Goal: Task Accomplishment & Management: Complete application form

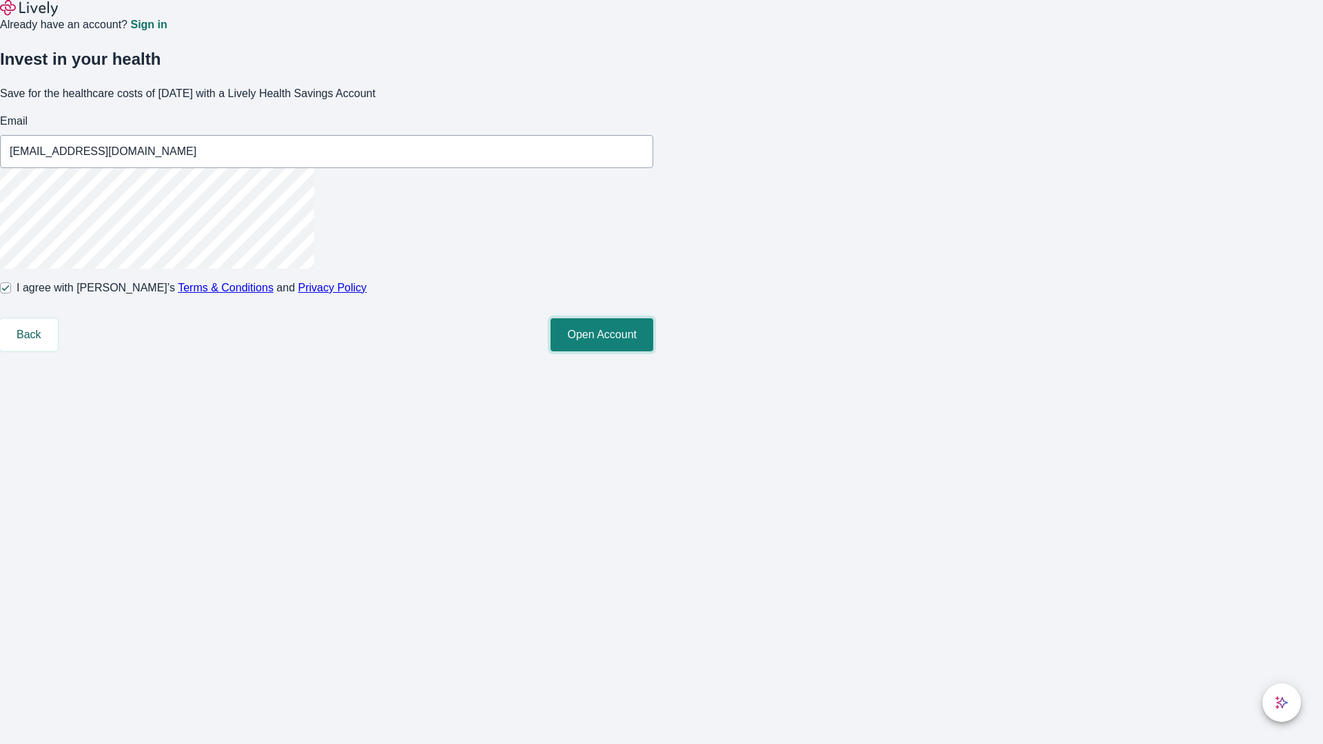
click at [653, 352] on button "Open Account" at bounding box center [602, 334] width 103 height 33
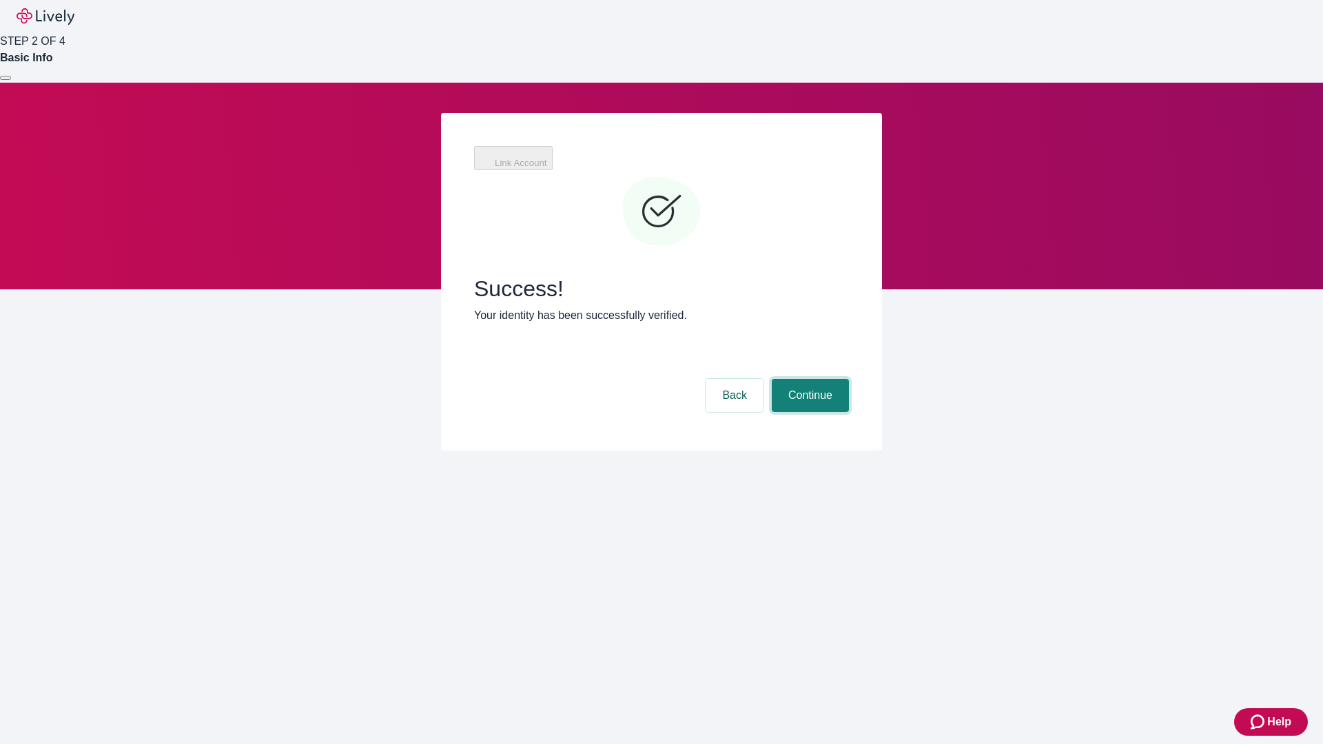
click at [809, 379] on button "Continue" at bounding box center [810, 395] width 77 height 33
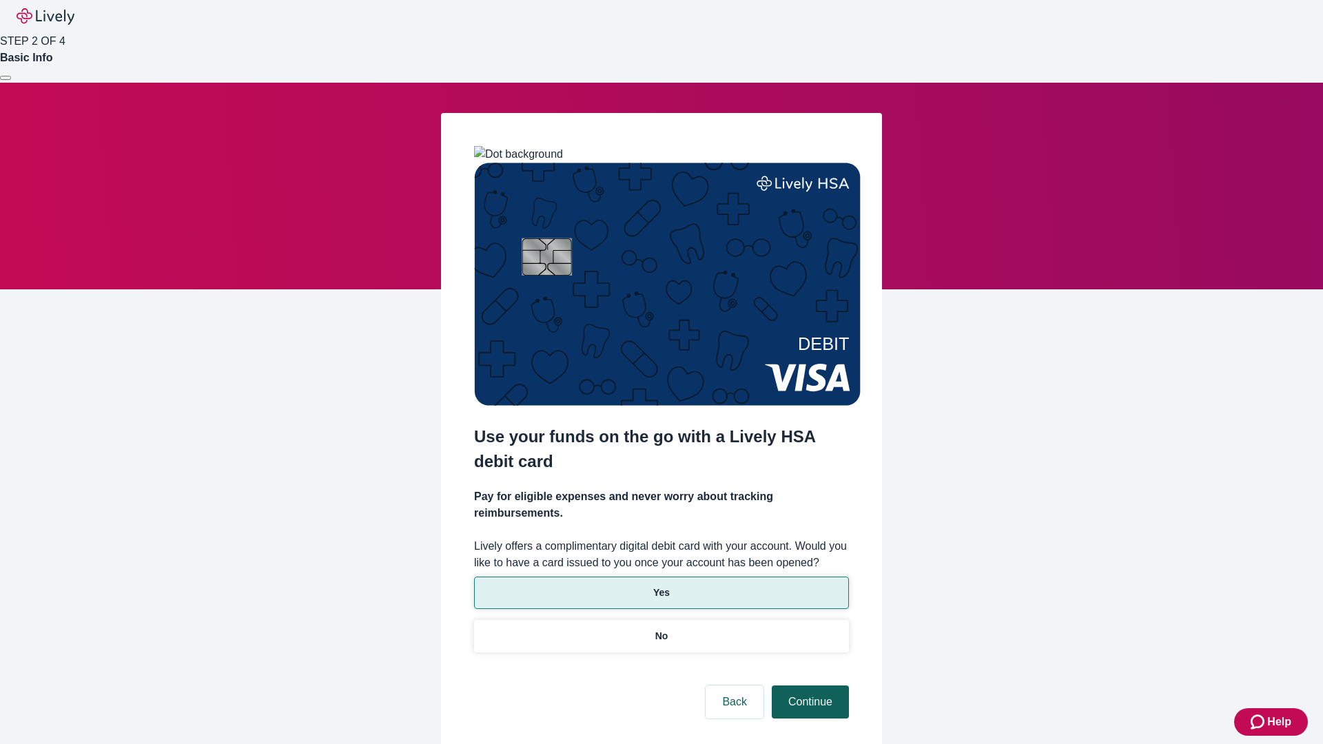
click at [661, 629] on p "No" at bounding box center [662, 636] width 13 height 14
click at [809, 686] on button "Continue" at bounding box center [810, 702] width 77 height 33
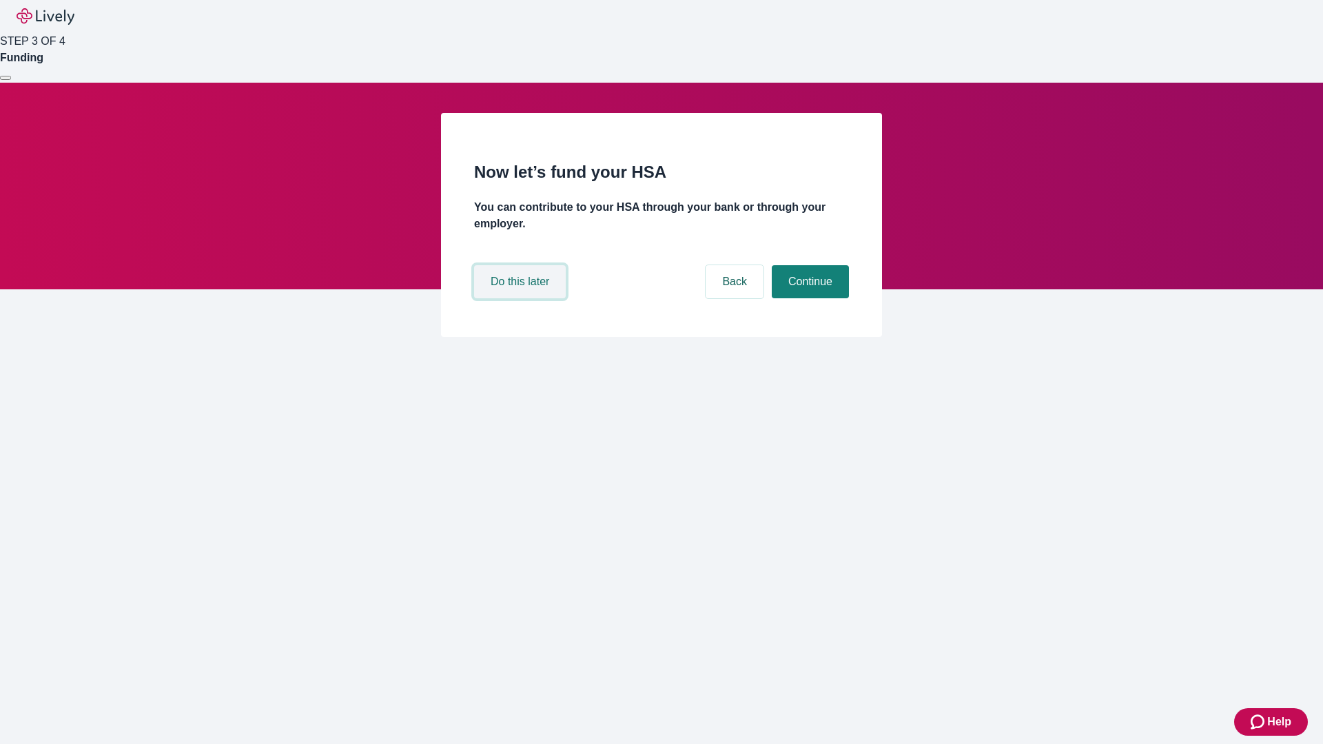
click at [522, 298] on button "Do this later" at bounding box center [520, 281] width 92 height 33
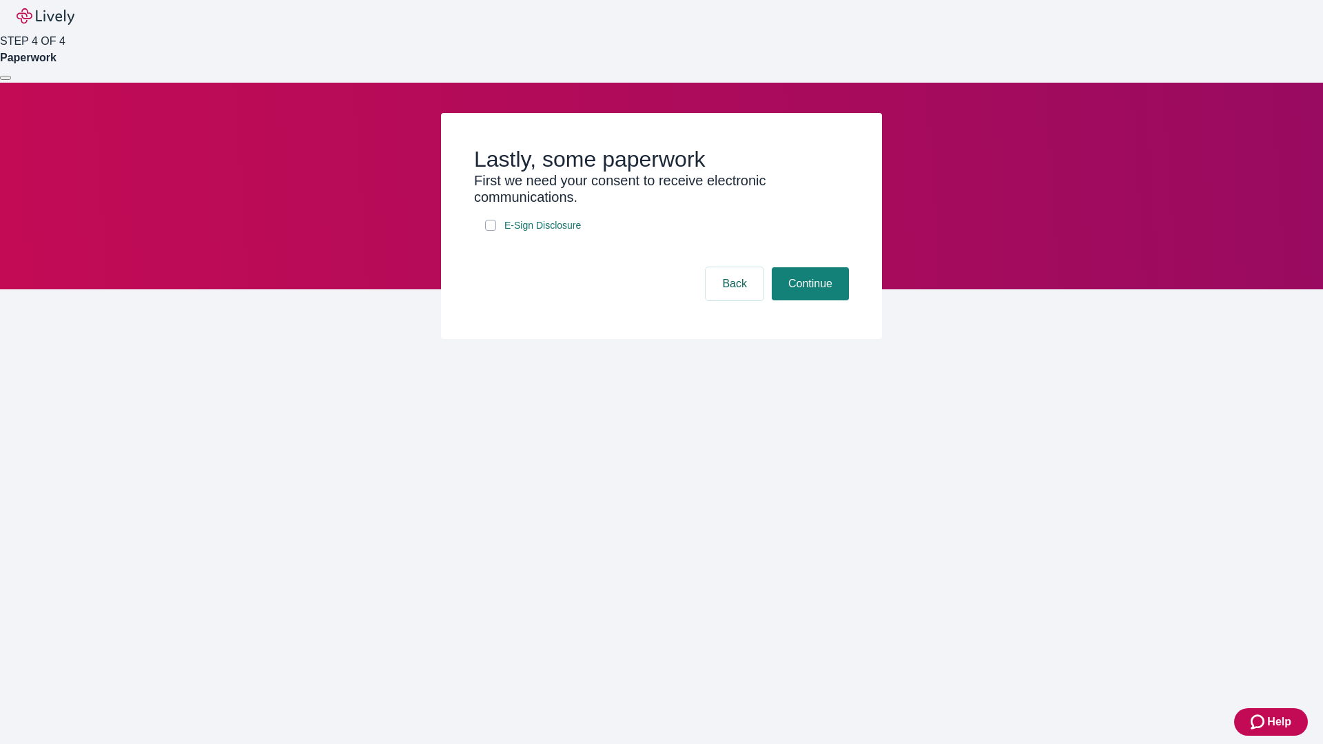
click at [491, 231] on input "E-Sign Disclosure" at bounding box center [490, 225] width 11 height 11
checkbox input "true"
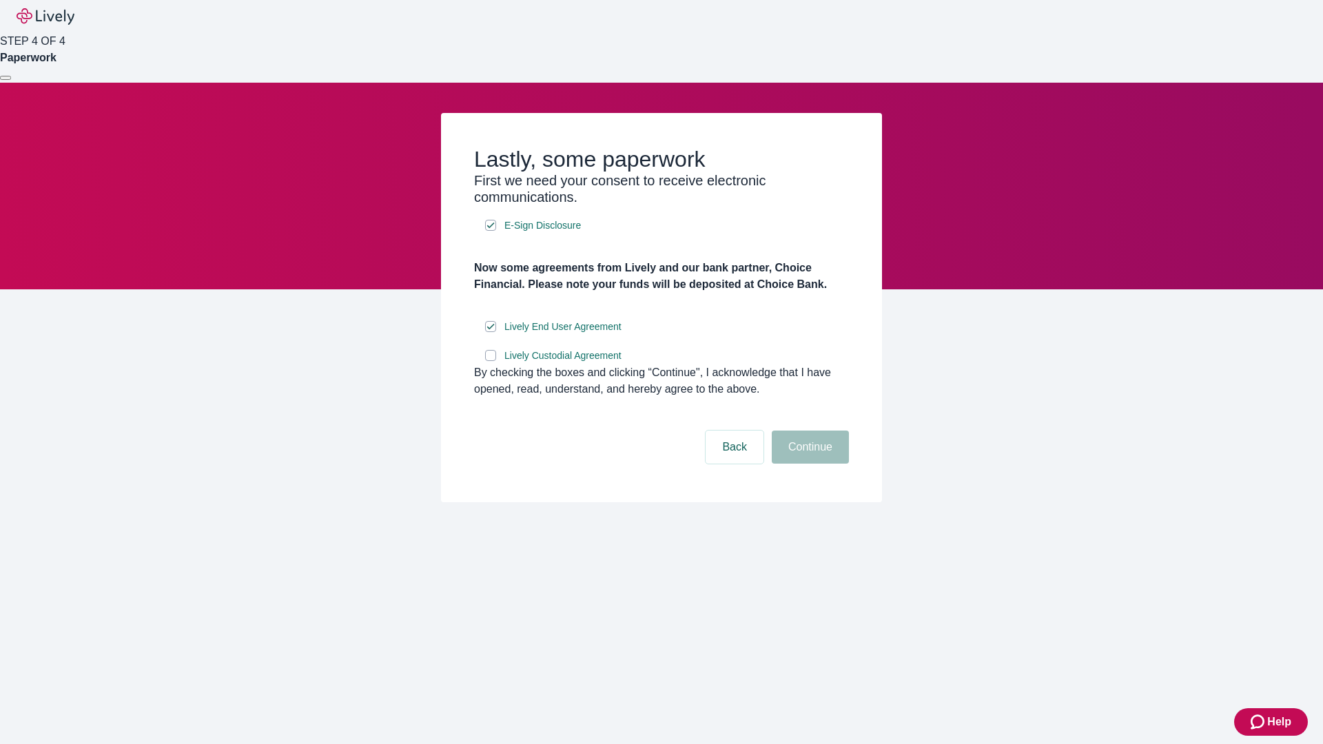
click at [491, 361] on input "Lively Custodial Agreement" at bounding box center [490, 355] width 11 height 11
checkbox input "true"
click at [809, 464] on button "Continue" at bounding box center [810, 447] width 77 height 33
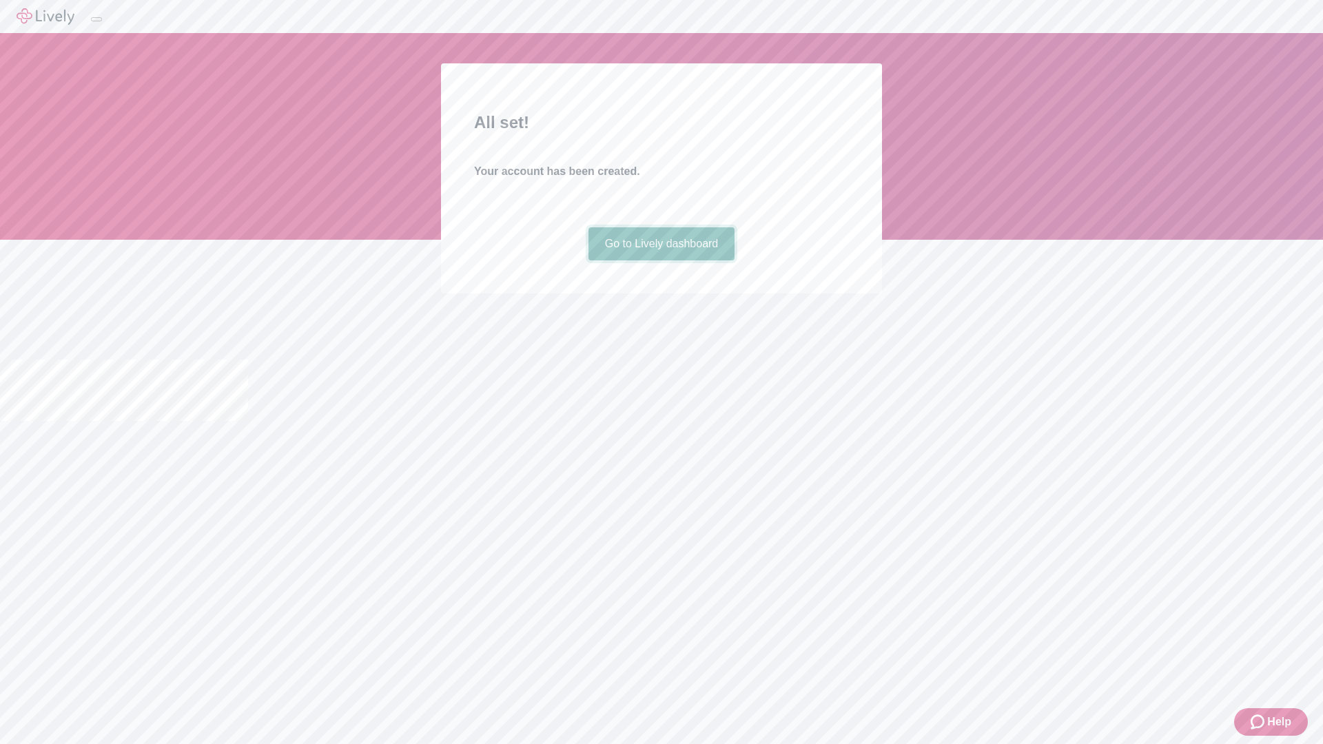
click at [661, 261] on link "Go to Lively dashboard" at bounding box center [662, 243] width 147 height 33
